Goal: Find specific page/section

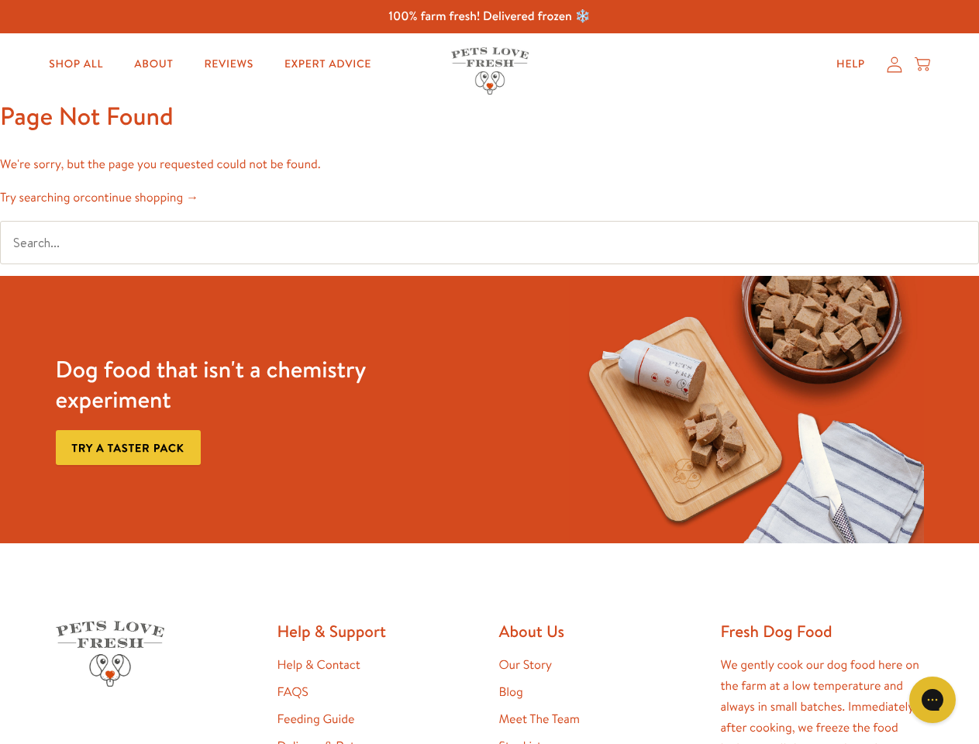
click at [489, 372] on div "Dog food that isn't a chemistry experiment Try a taster pack" at bounding box center [490, 410] width 881 height 268
click at [933, 700] on icon "Gorgias live chat" at bounding box center [932, 699] width 15 height 15
